Goal: Task Accomplishment & Management: Complete application form

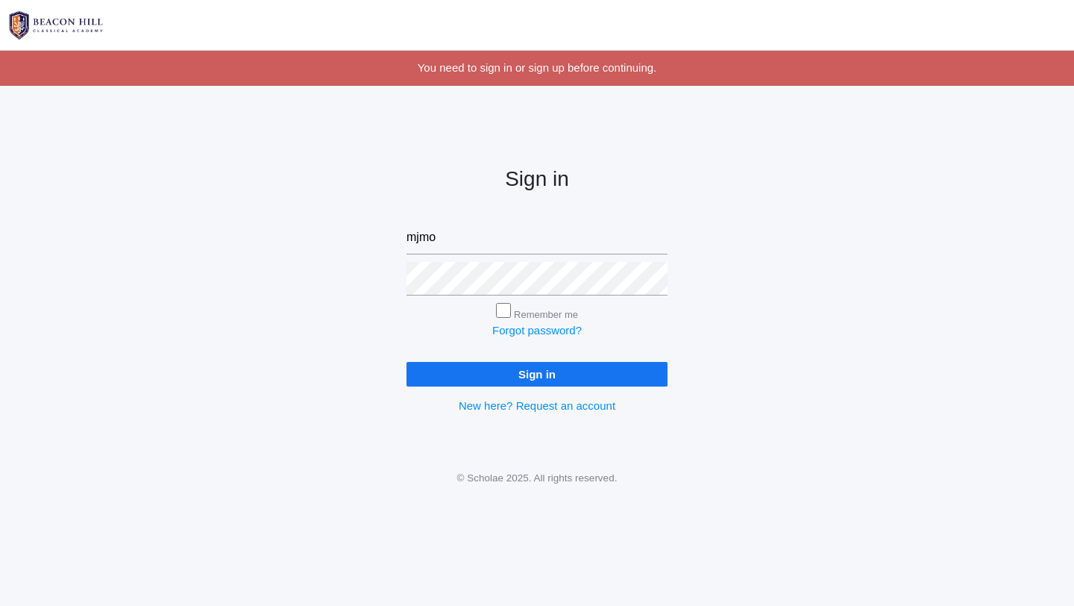
type input "[EMAIL_ADDRESS][DOMAIN_NAME]"
click at [406, 362] on input "Sign in" at bounding box center [536, 374] width 261 height 25
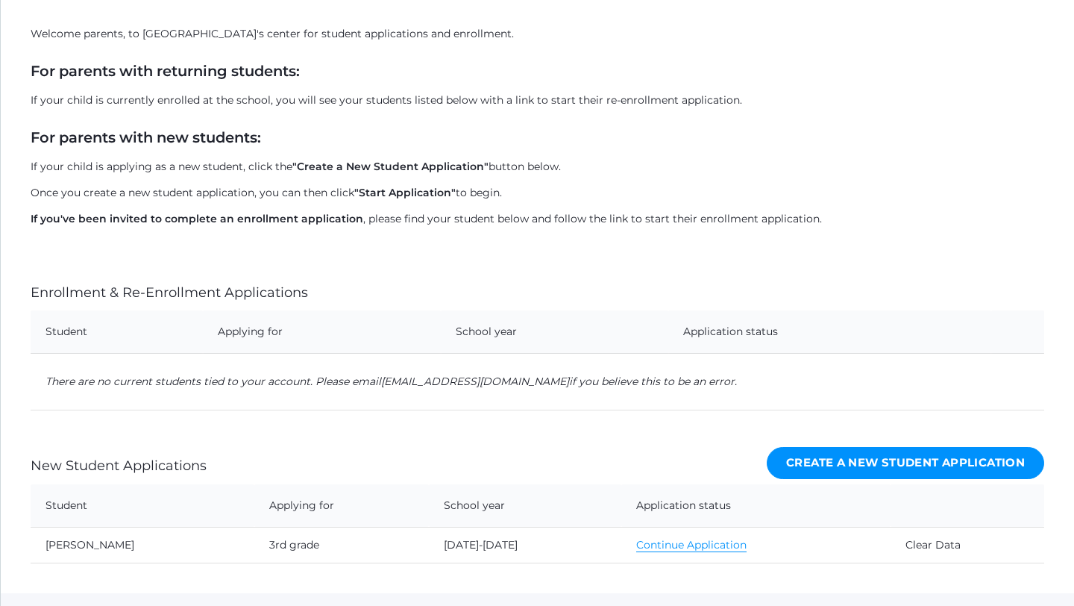
scroll to position [211, 0]
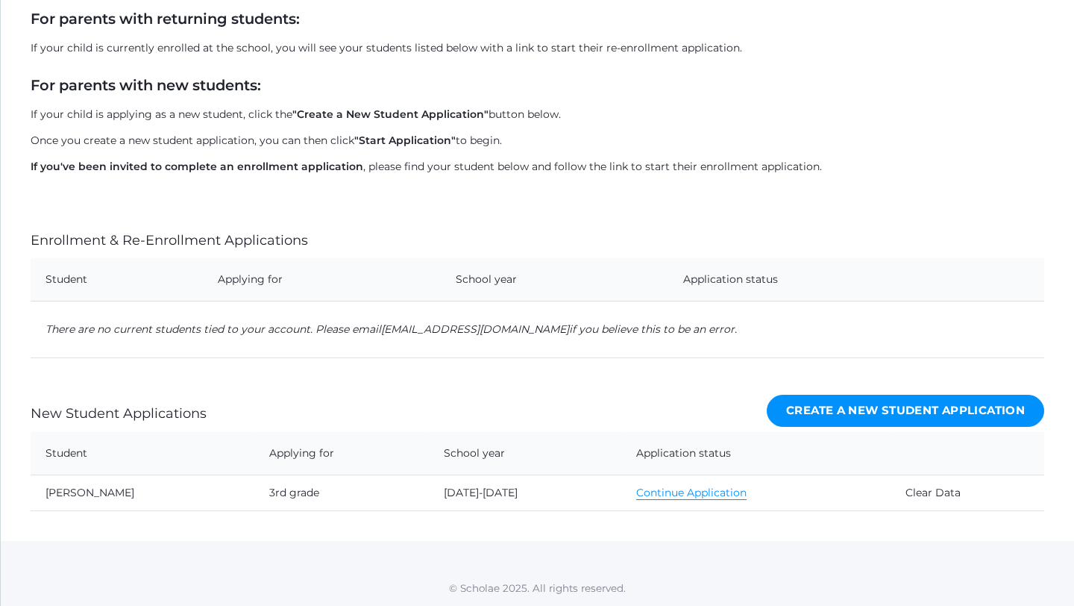
click at [648, 499] on link "Continue Application" at bounding box center [691, 493] width 110 height 14
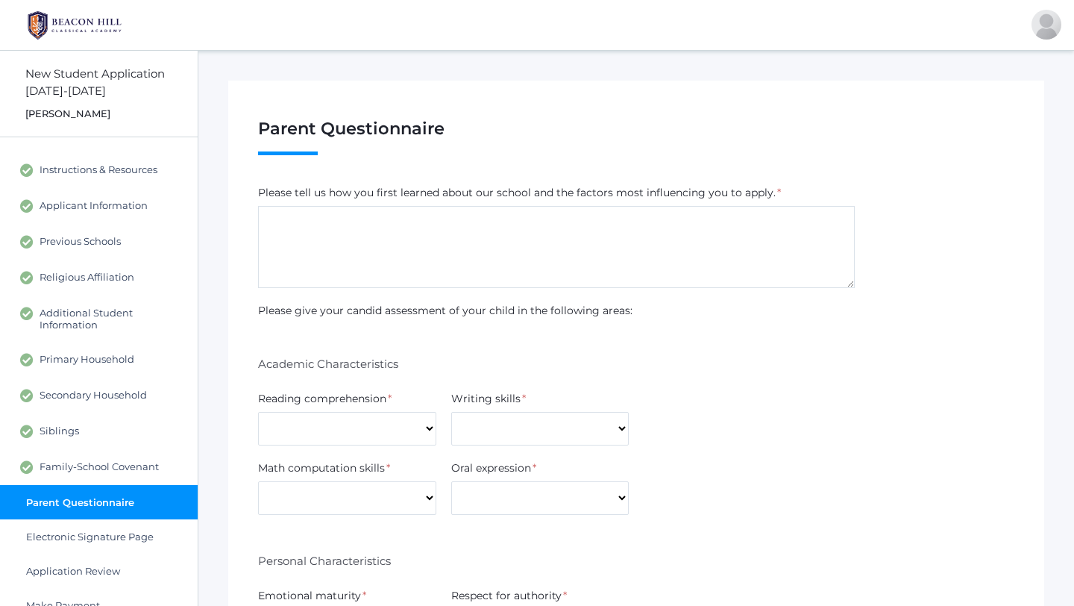
click at [463, 244] on textarea at bounding box center [556, 247] width 597 height 82
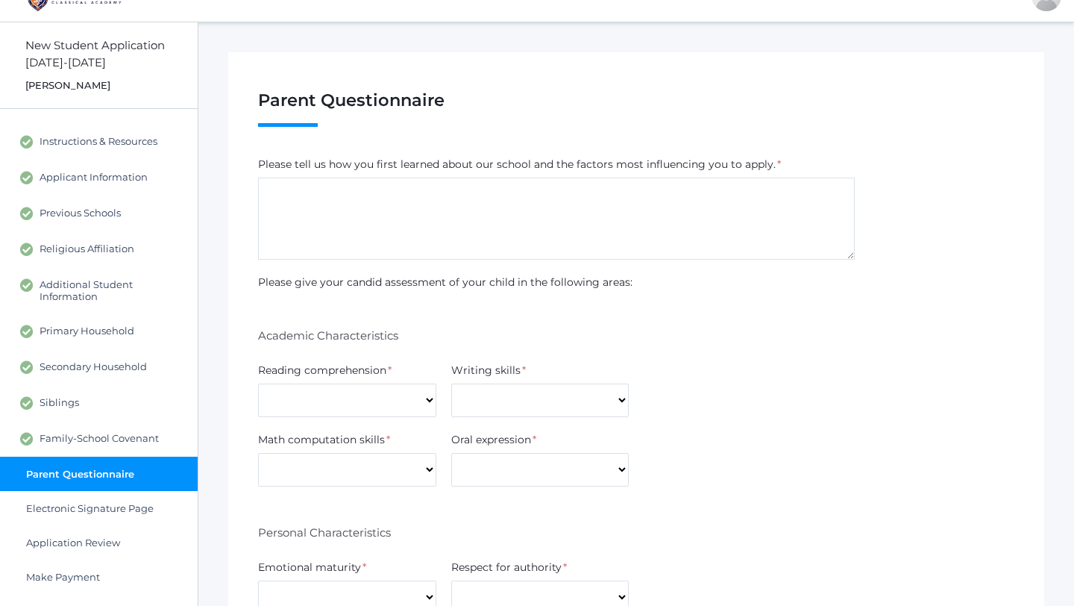
scroll to position [28, 0]
click at [559, 225] on textarea at bounding box center [556, 219] width 597 height 82
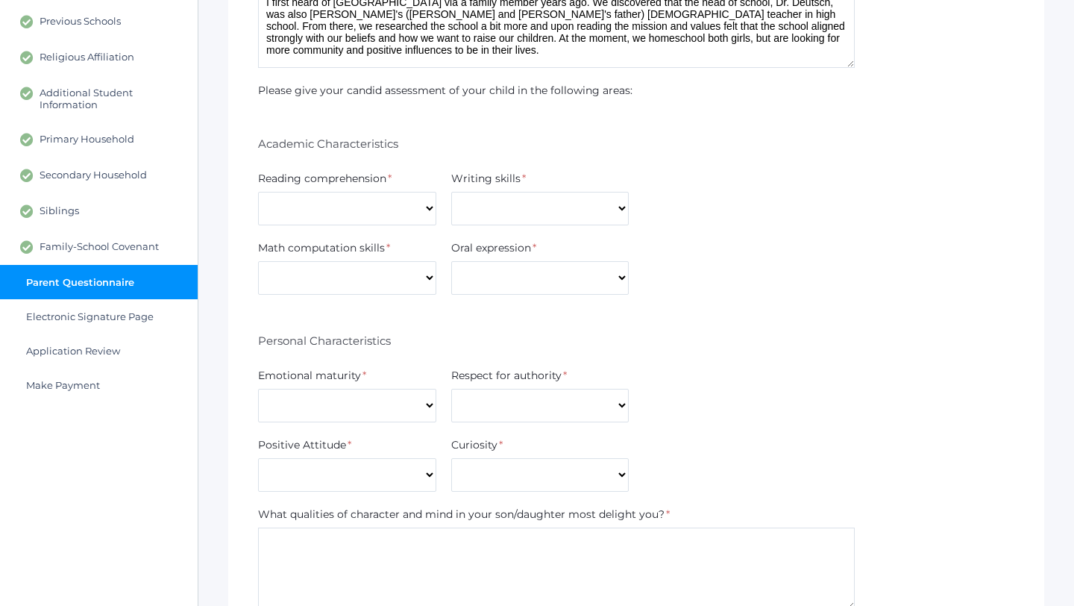
scroll to position [223, 0]
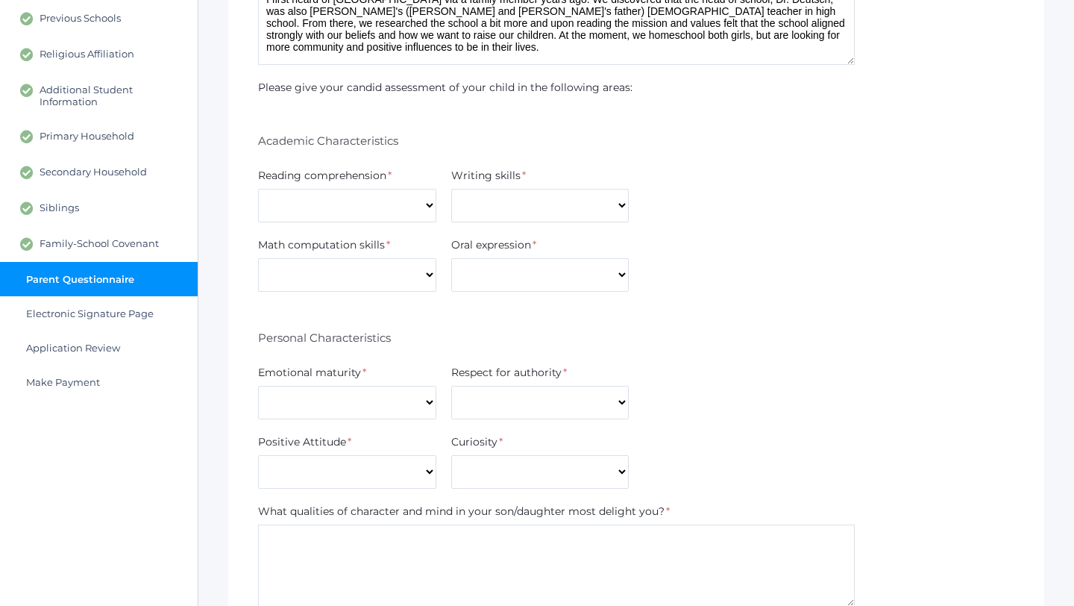
type textarea "I first heard of [GEOGRAPHIC_DATA] via a family member years ago. We discovered…"
click at [381, 202] on select "Excellent Good Average Below Average" at bounding box center [347, 206] width 178 height 34
select select "Excellent"
click at [258, 189] on select "Excellent Good Average Below Average" at bounding box center [347, 206] width 178 height 34
click at [484, 210] on select "Excellent Good Average Below Average" at bounding box center [540, 206] width 178 height 34
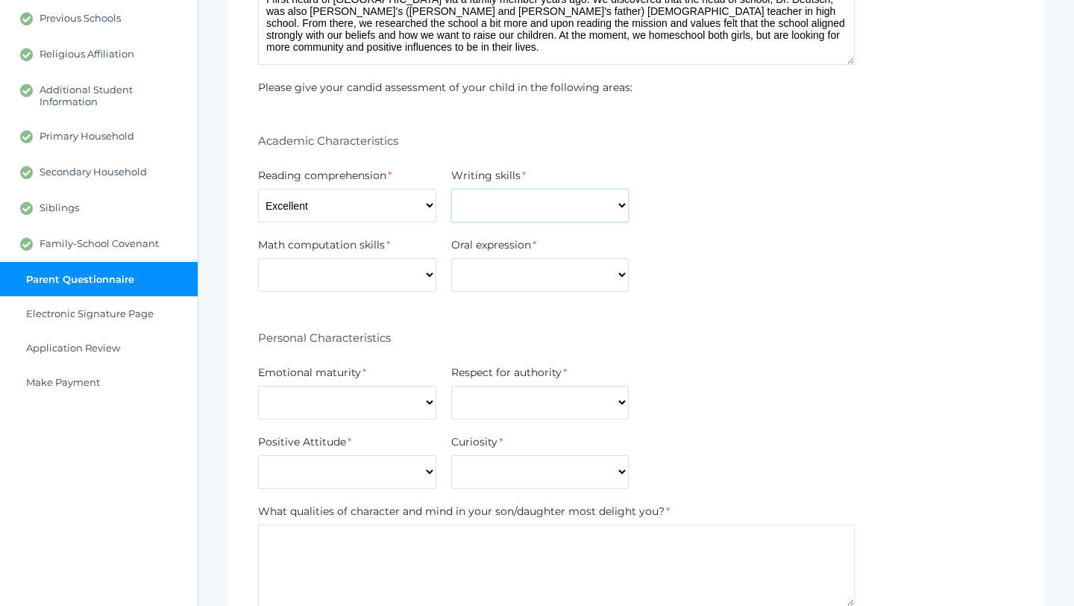
select select "Excellent"
click at [451, 189] on select "Excellent Good Average Below Average" at bounding box center [540, 206] width 178 height 34
click at [430, 272] on select "Excellent Good Average Below Average" at bounding box center [347, 275] width 178 height 34
select select "Excellent"
click at [258, 258] on select "Excellent Good Average Below Average" at bounding box center [347, 275] width 178 height 34
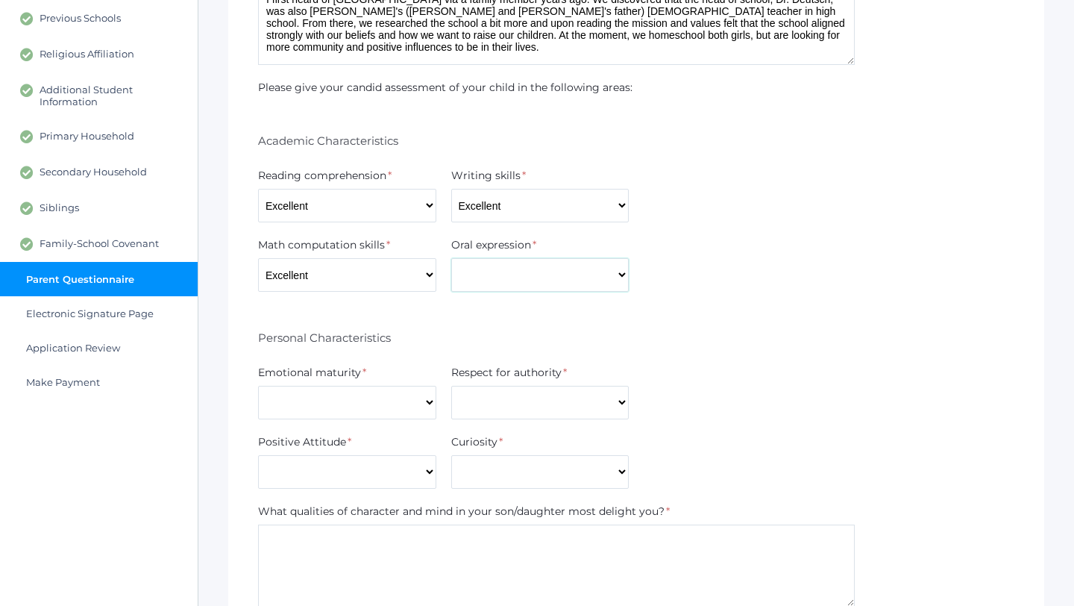
click at [489, 279] on select "Excellent Good Average Below Average" at bounding box center [540, 275] width 178 height 34
select select "Excellent"
click at [451, 258] on select "Excellent Good Average Below Average" at bounding box center [540, 275] width 178 height 34
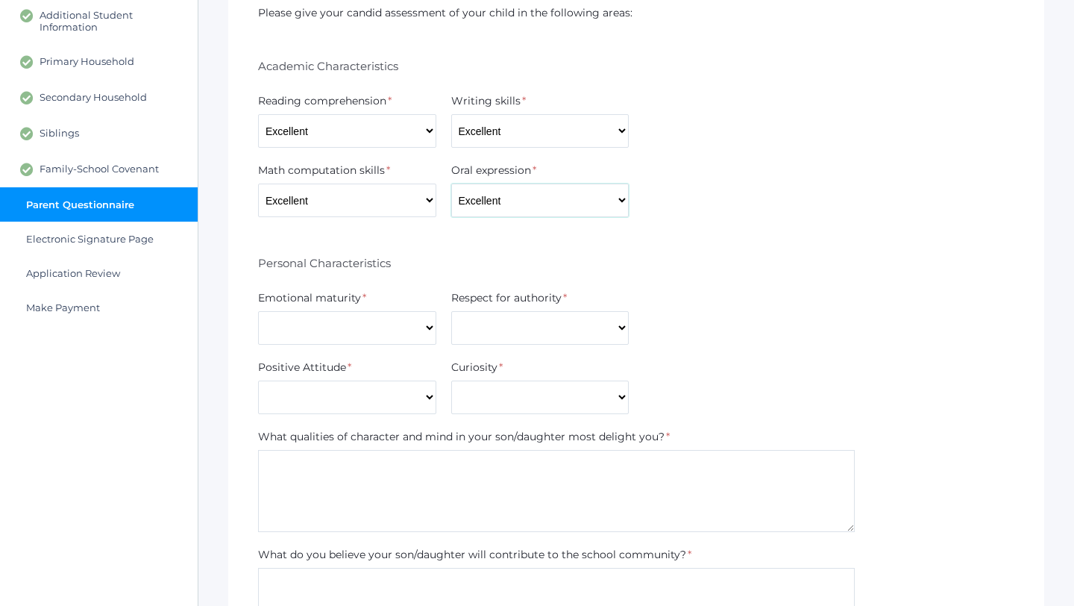
scroll to position [307, 0]
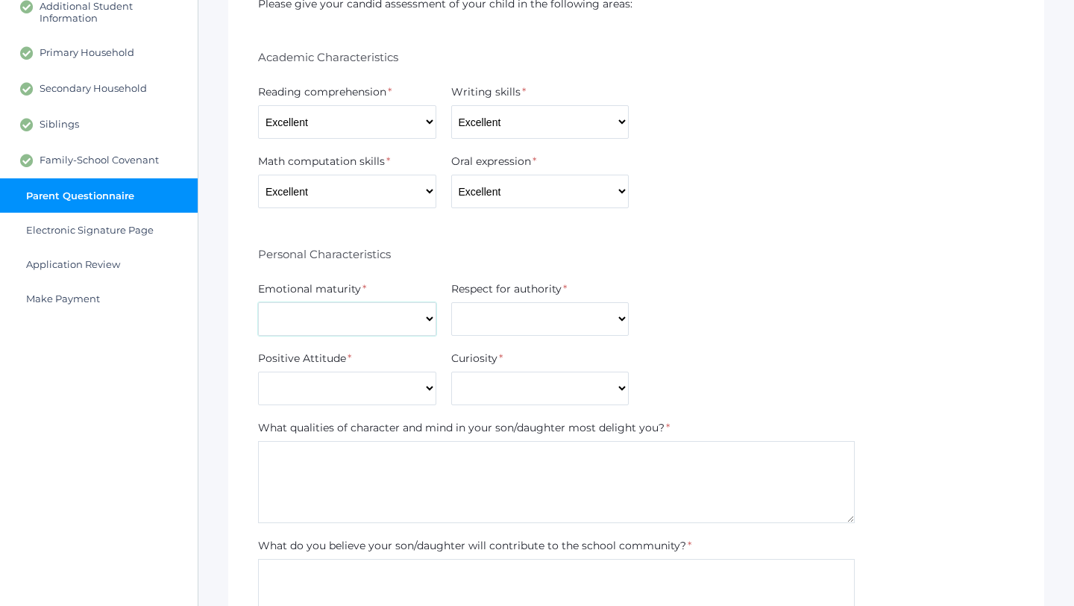
click at [432, 332] on select "Excellent Good Average Below Average" at bounding box center [347, 319] width 178 height 34
select select "Excellent"
click at [258, 302] on select "Excellent Good Average Below Average" at bounding box center [347, 319] width 178 height 34
click at [483, 319] on select "Excellent Good Average Below Average" at bounding box center [540, 319] width 178 height 34
select select "Excellent"
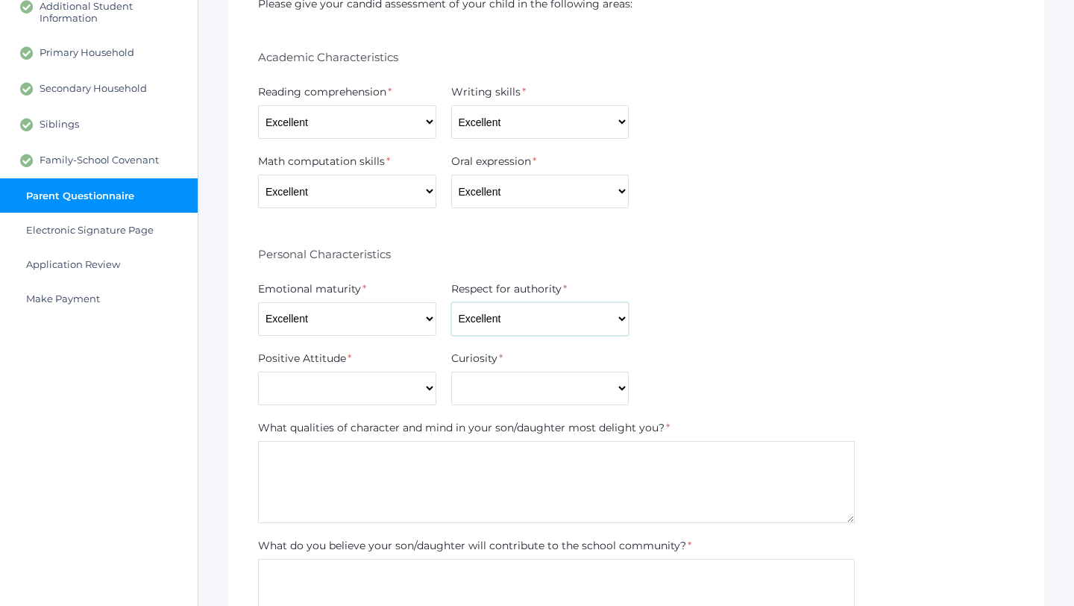
click at [451, 302] on select "Excellent Good Average Below Average" at bounding box center [540, 319] width 178 height 34
click at [406, 395] on select "Excellent Good Average Below Average" at bounding box center [347, 388] width 178 height 34
select select "Excellent"
click at [258, 371] on select "Excellent Good Average Below Average" at bounding box center [347, 388] width 178 height 34
click at [483, 393] on select "Excellent Good Average Below Average" at bounding box center [540, 388] width 178 height 34
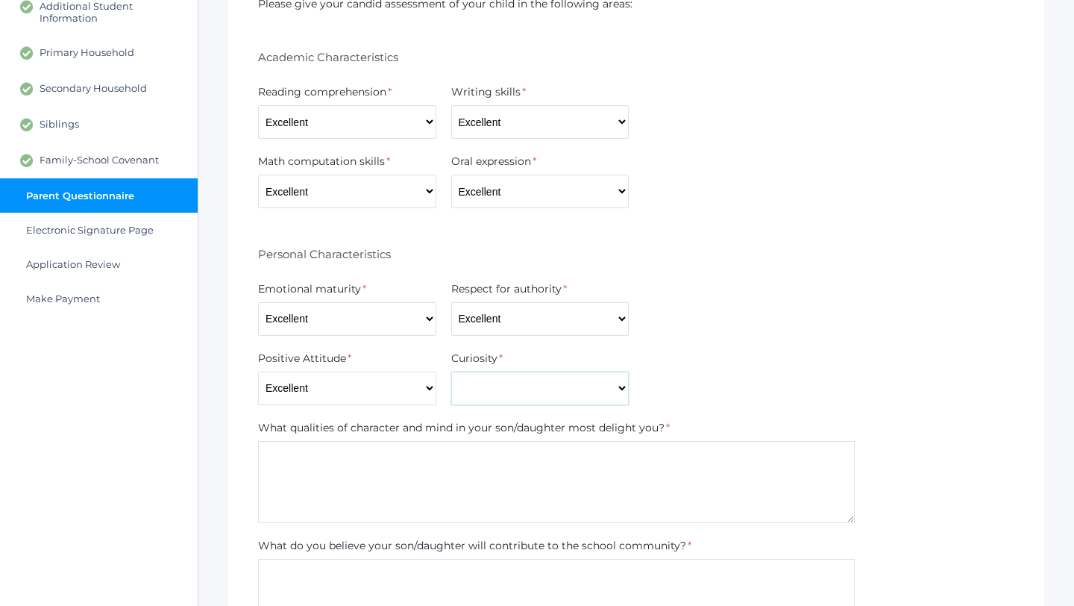
select select "Excellent"
click at [451, 371] on select "Excellent Good Average Below Average" at bounding box center [540, 388] width 178 height 34
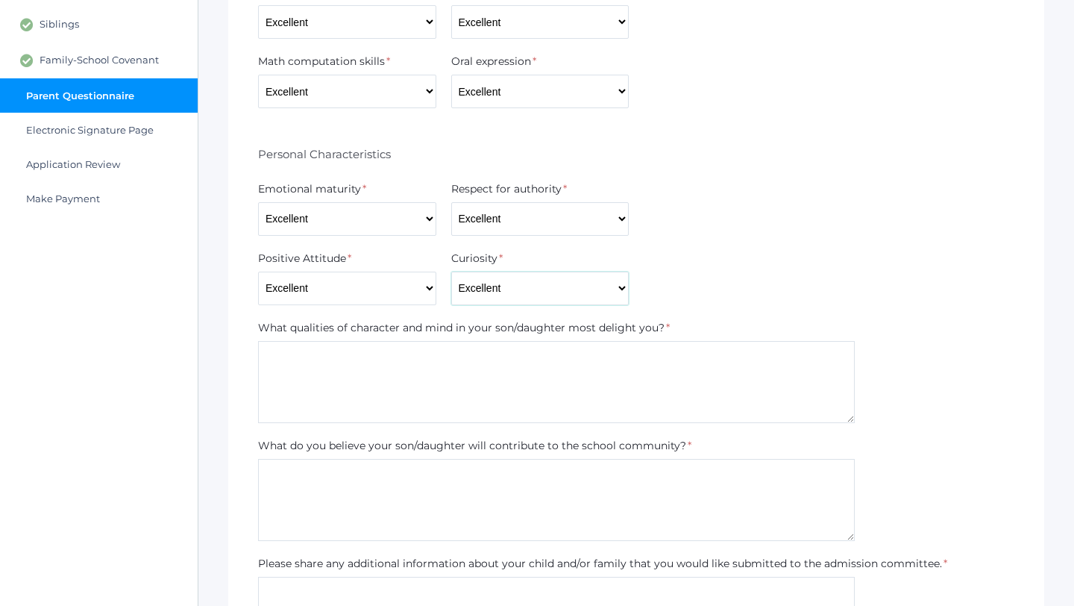
scroll to position [411, 0]
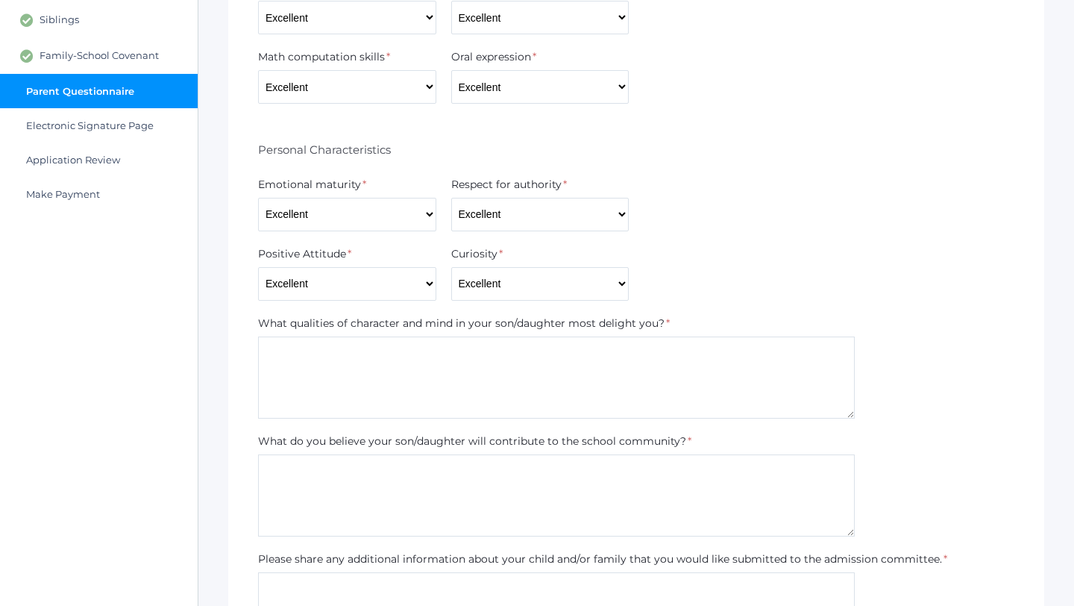
click at [608, 345] on textarea at bounding box center [556, 377] width 597 height 82
click at [570, 321] on label "What qualities of character and mind in your son/daughter most delight you?" at bounding box center [461, 323] width 406 height 16
click at [559, 323] on label "What qualities of character and mind in your son/daughter most delight you?" at bounding box center [461, 323] width 406 height 16
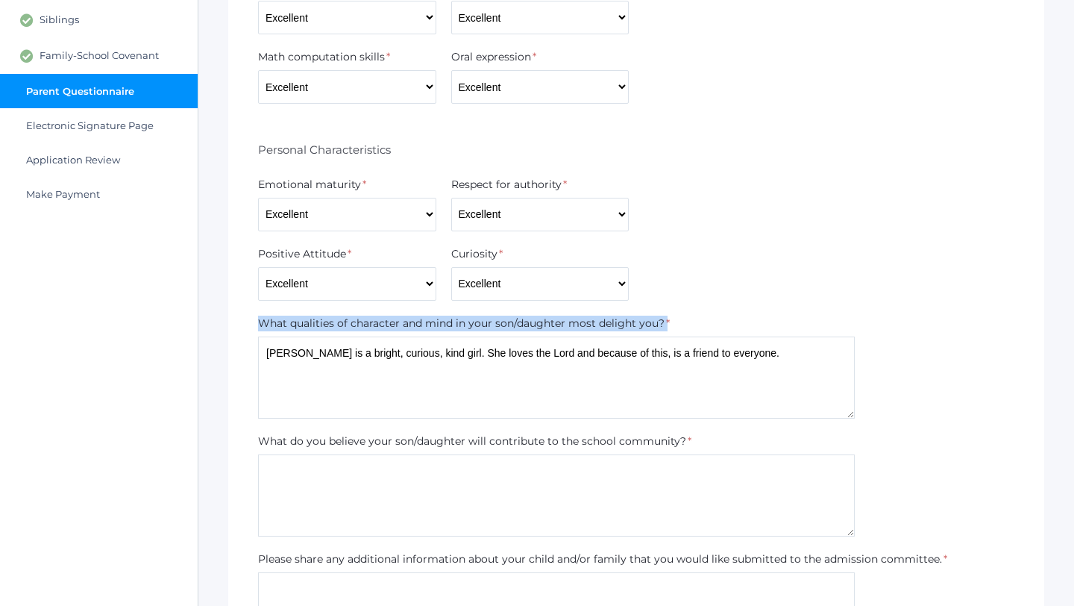
click at [559, 323] on label "What qualities of character and mind in your son/daughter most delight you?" at bounding box center [461, 323] width 406 height 16
copy div "What qualities of character and mind in your son/daughter most delight you?"
click at [751, 345] on textarea "[PERSON_NAME] is a bright, curious, kind girl. She loves the Lord and because o…" at bounding box center [556, 377] width 597 height 82
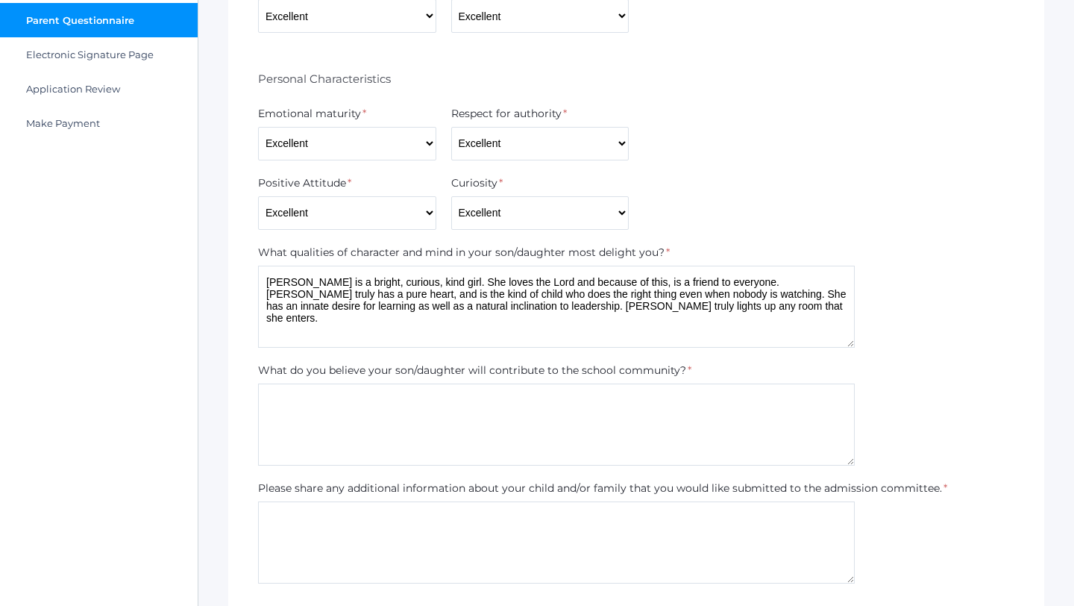
scroll to position [485, 0]
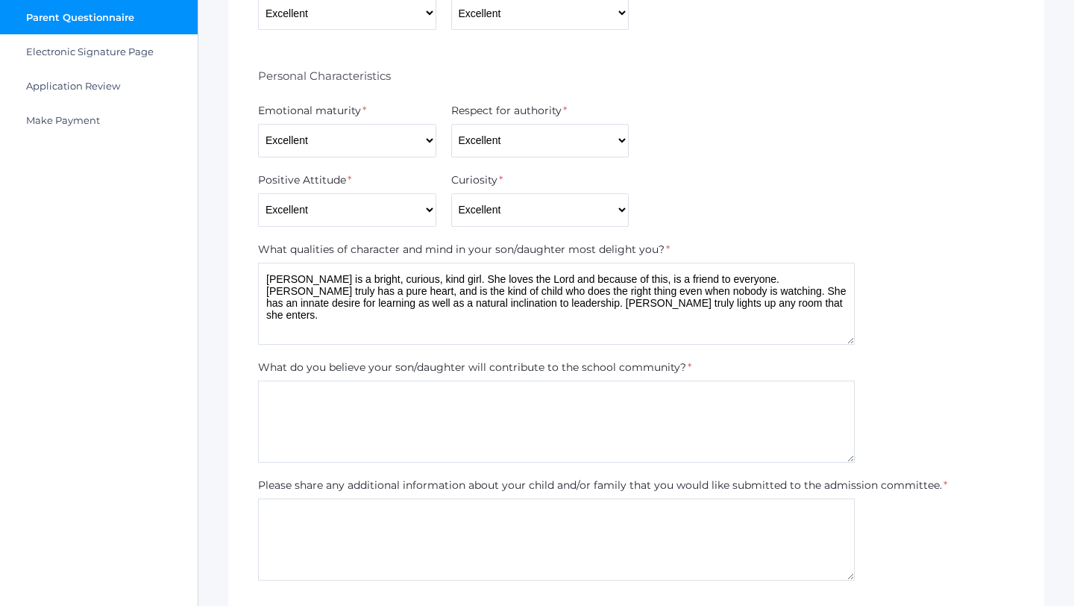
type textarea "[PERSON_NAME] is a bright, curious, kind girl. She loves the Lord and because o…"
click at [518, 360] on label "What do you believe your son/daughter will contribute to the school community?" at bounding box center [472, 367] width 428 height 16
click at [516, 368] on label "What do you believe your son/daughter will contribute to the school community?" at bounding box center [472, 367] width 428 height 16
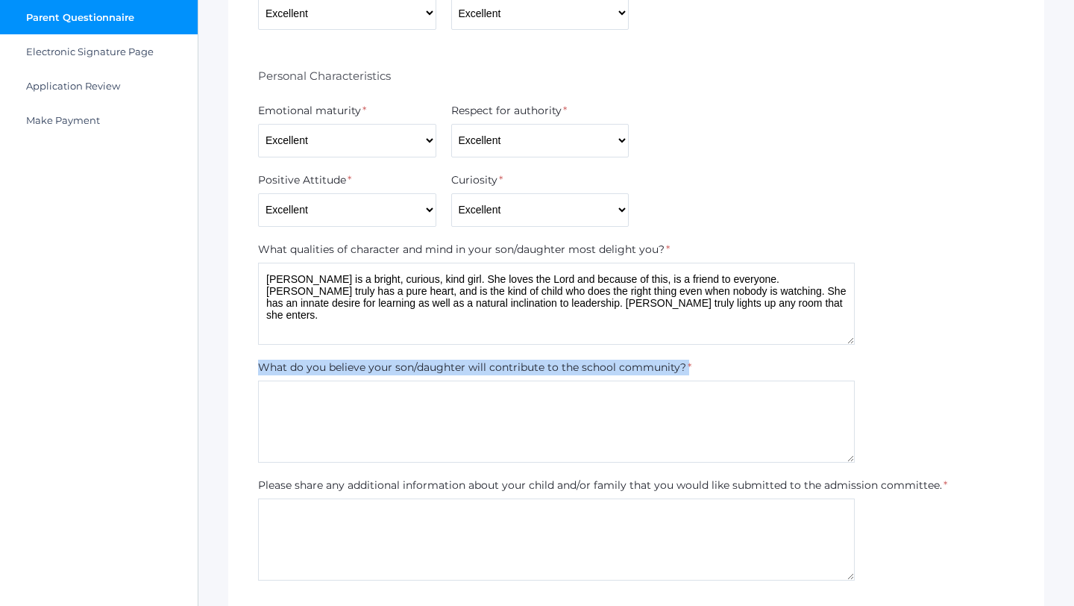
click at [516, 368] on label "What do you believe your son/daughter will contribute to the school community?" at bounding box center [472, 367] width 428 height 16
copy div "What do you believe your son/daughter will contribute to the school community?"
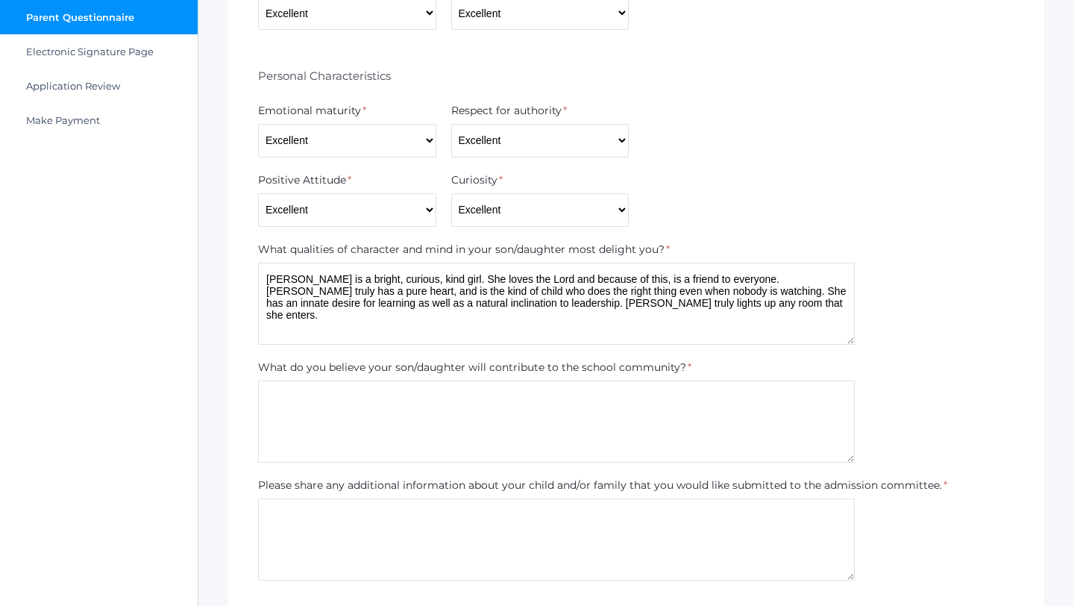
click at [646, 441] on textarea at bounding box center [556, 421] width 597 height 82
click at [656, 401] on textarea "We believe [PERSON_NAME] will bring a joyful and teachable spirit to the Beacon…" at bounding box center [556, 421] width 597 height 82
click at [650, 400] on textarea "We believe [PERSON_NAME] will bring a joyful and teachable spirit to the Beacon…" at bounding box center [556, 421] width 597 height 82
click at [693, 402] on textarea "We believe [PERSON_NAME] will bring a joyful and teachable spirit to the [GEOGR…" at bounding box center [556, 421] width 597 height 82
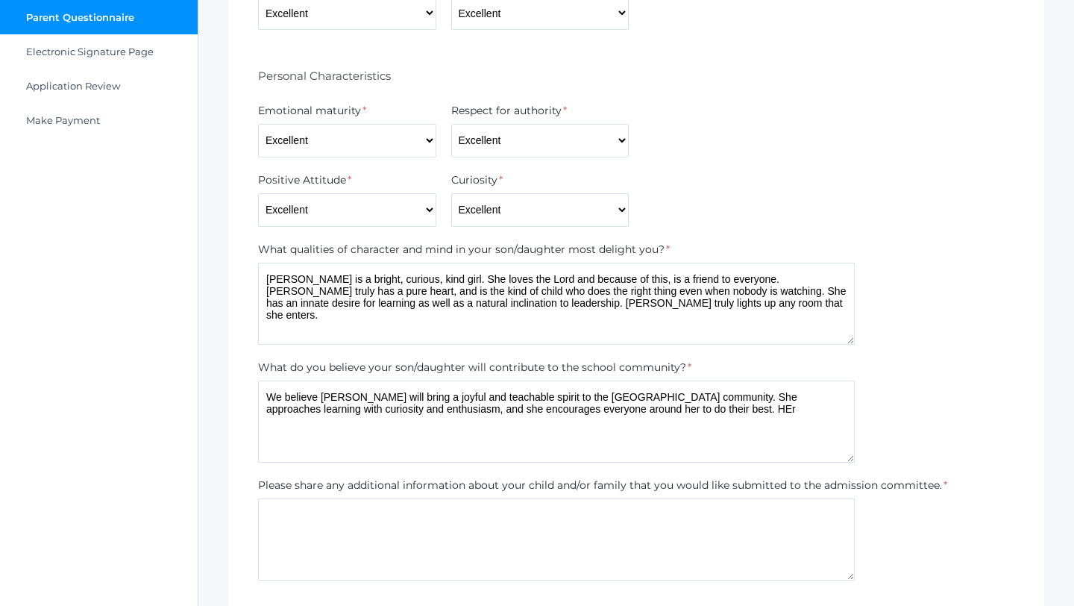
scroll to position [512, 0]
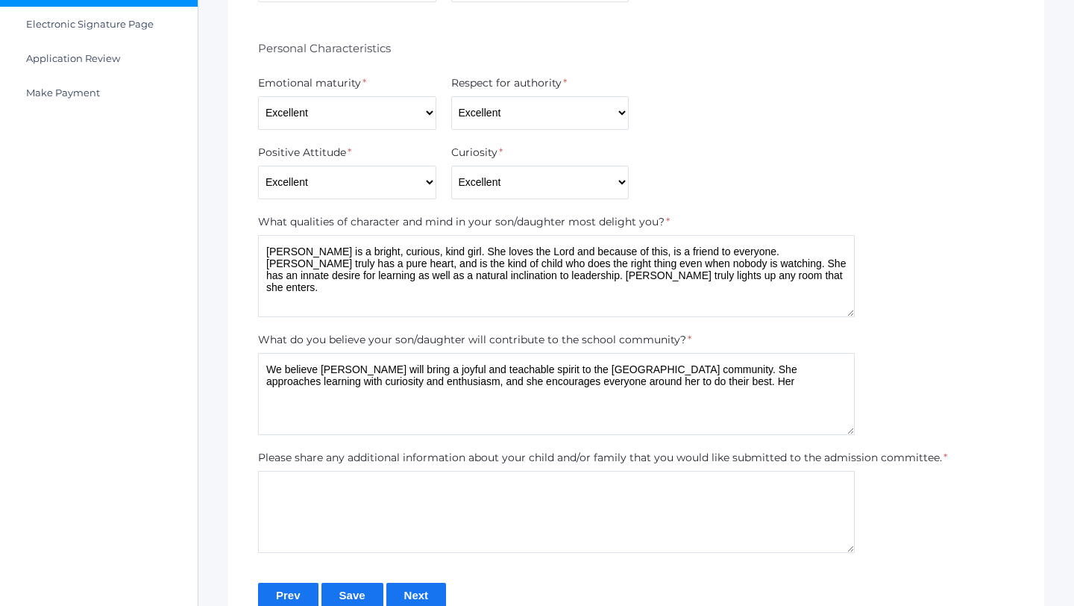
type textarea "We believe [PERSON_NAME] will bring a joyful and teachable spirit to the [GEOGR…"
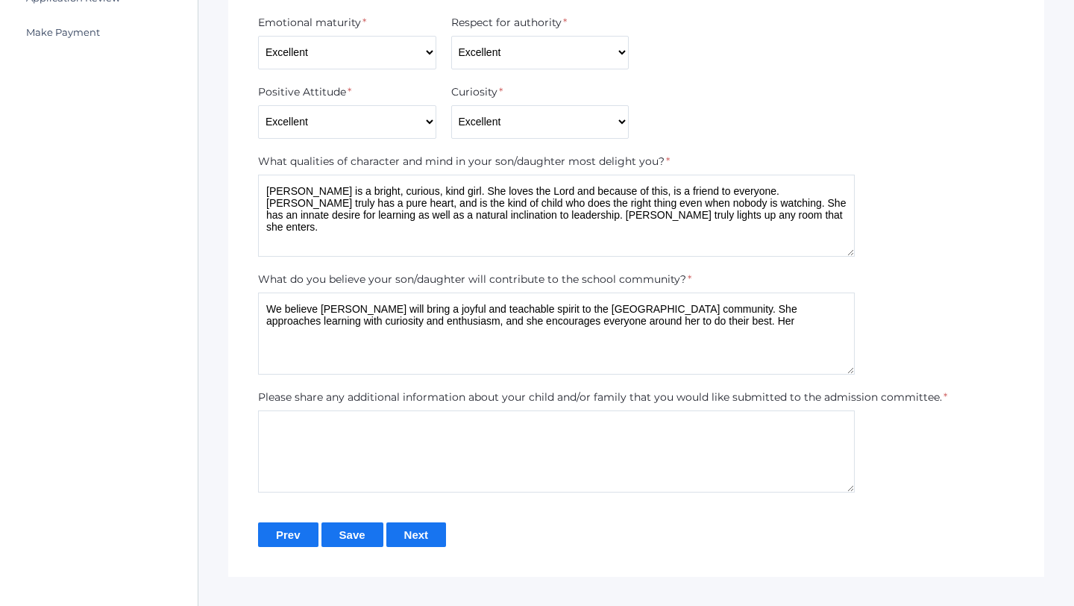
scroll to position [582, 0]
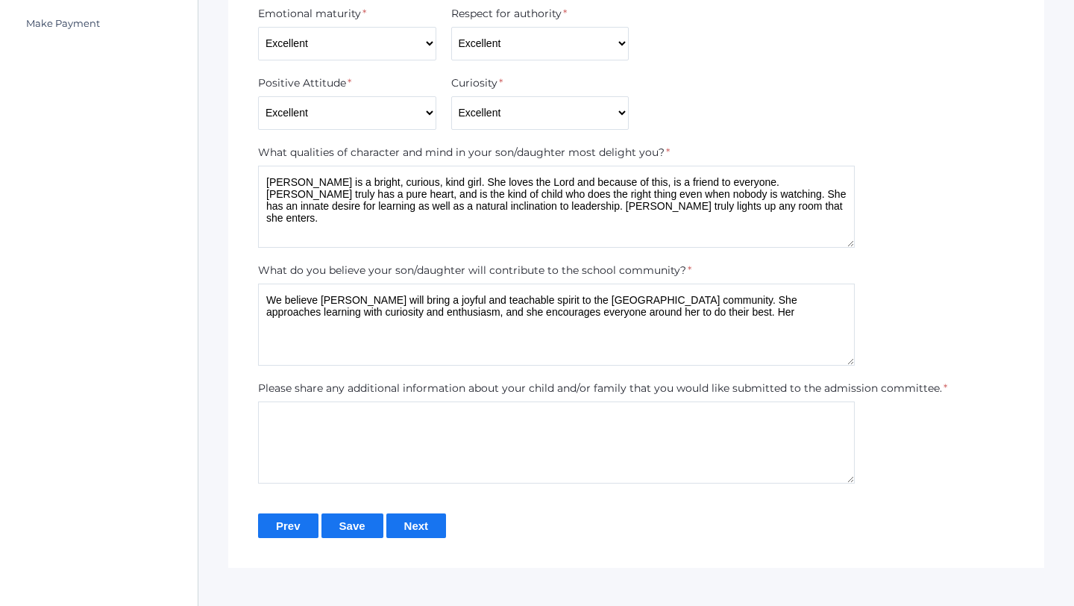
click at [773, 325] on textarea "We believe [PERSON_NAME] will bring a joyful and teachable spirit to the [GEOGR…" at bounding box center [556, 324] width 597 height 82
